Goal: Find specific page/section: Find specific page/section

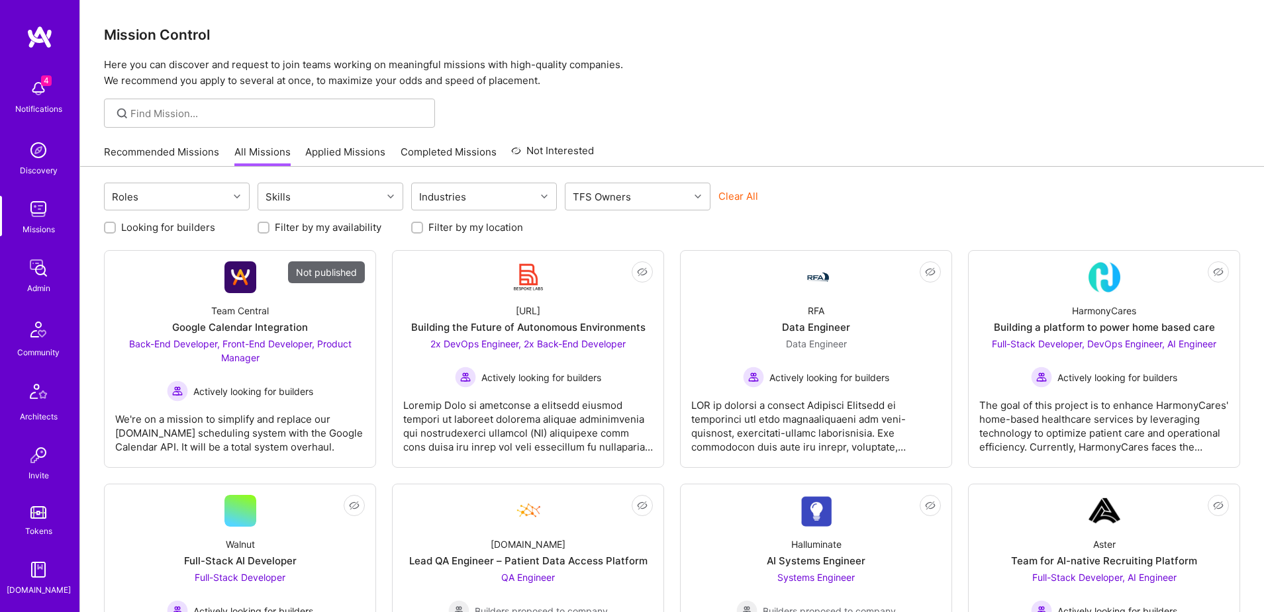
scroll to position [233, 0]
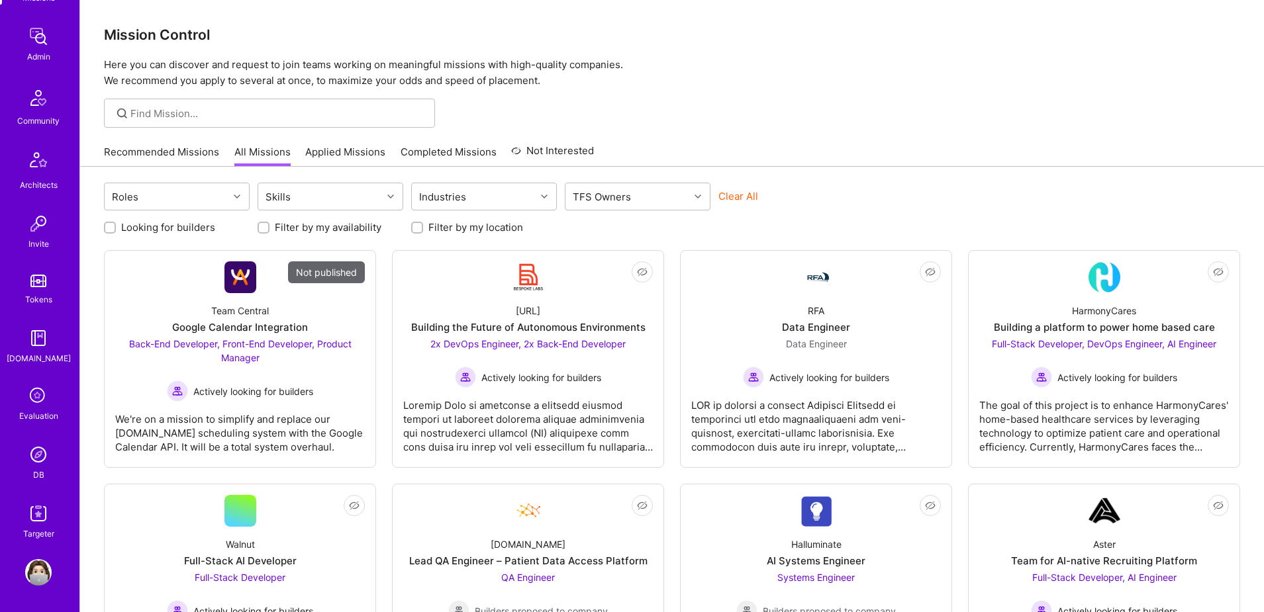
click at [36, 461] on img at bounding box center [38, 455] width 26 height 26
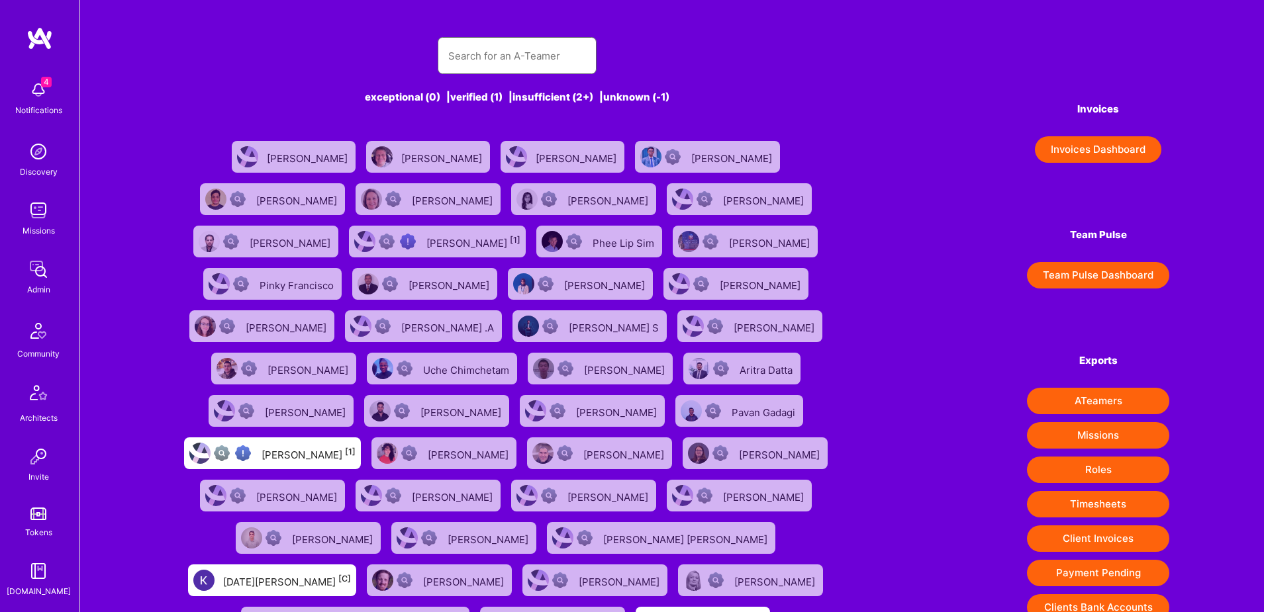
click at [480, 56] on input "text" at bounding box center [517, 56] width 138 height 34
paste input "https://platform.a.team/michaelguthrie"
type input "https://platform.a.team/michaelguthrie"
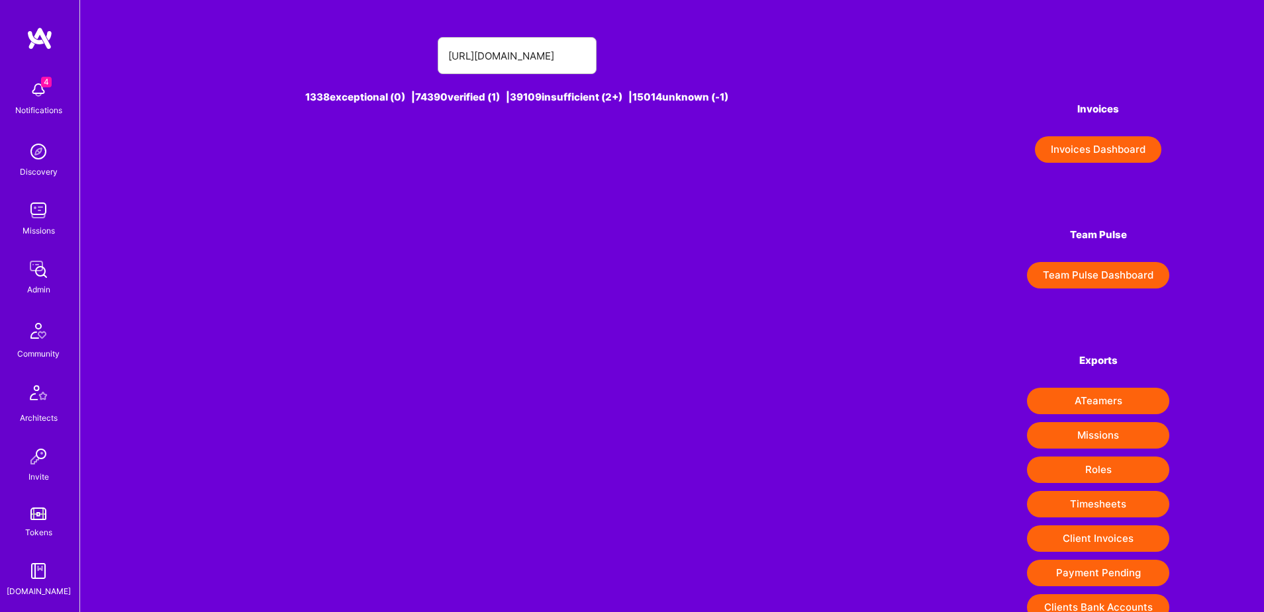
scroll to position [0, 0]
